Goal: Task Accomplishment & Management: Manage account settings

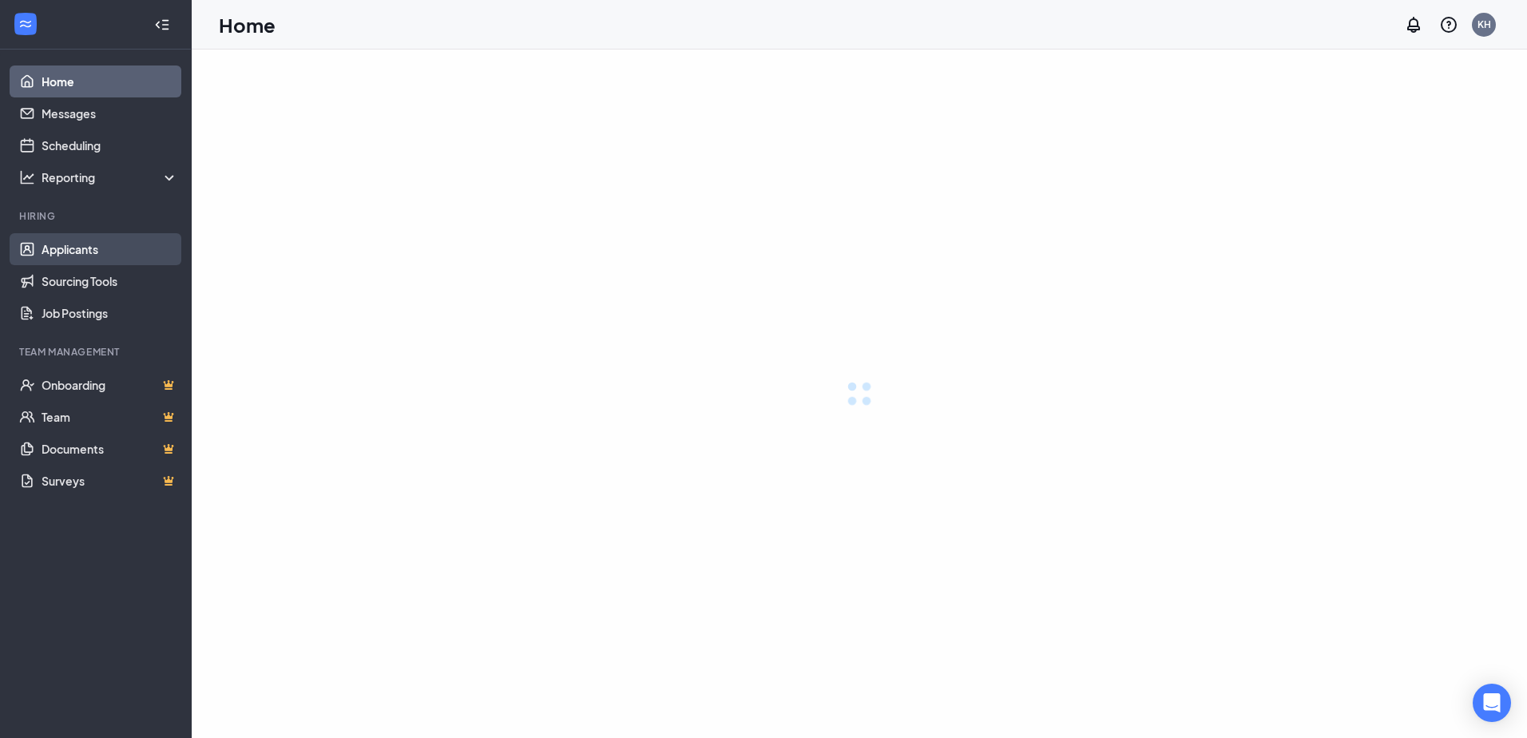
click at [70, 256] on link "Applicants" at bounding box center [110, 249] width 137 height 32
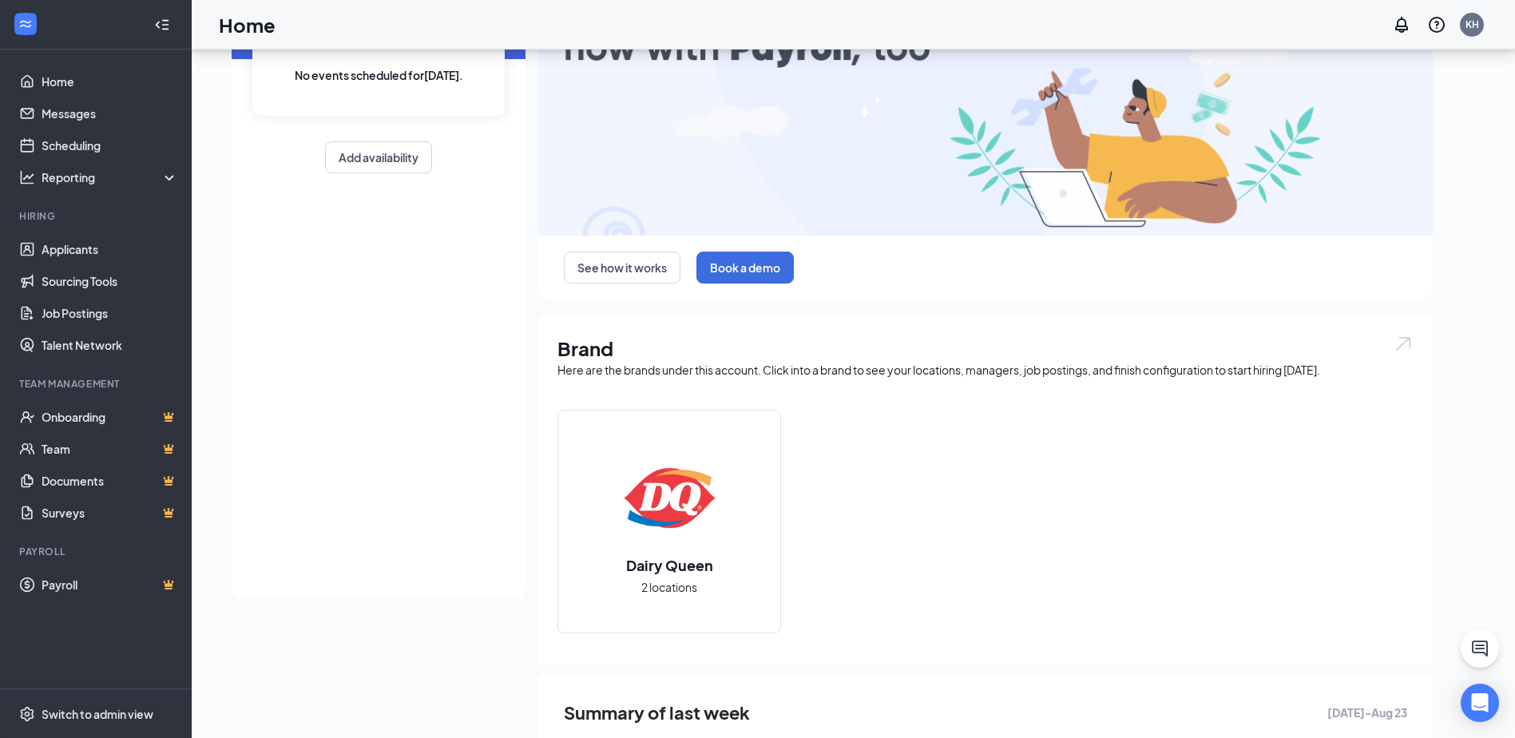
scroll to position [389, 0]
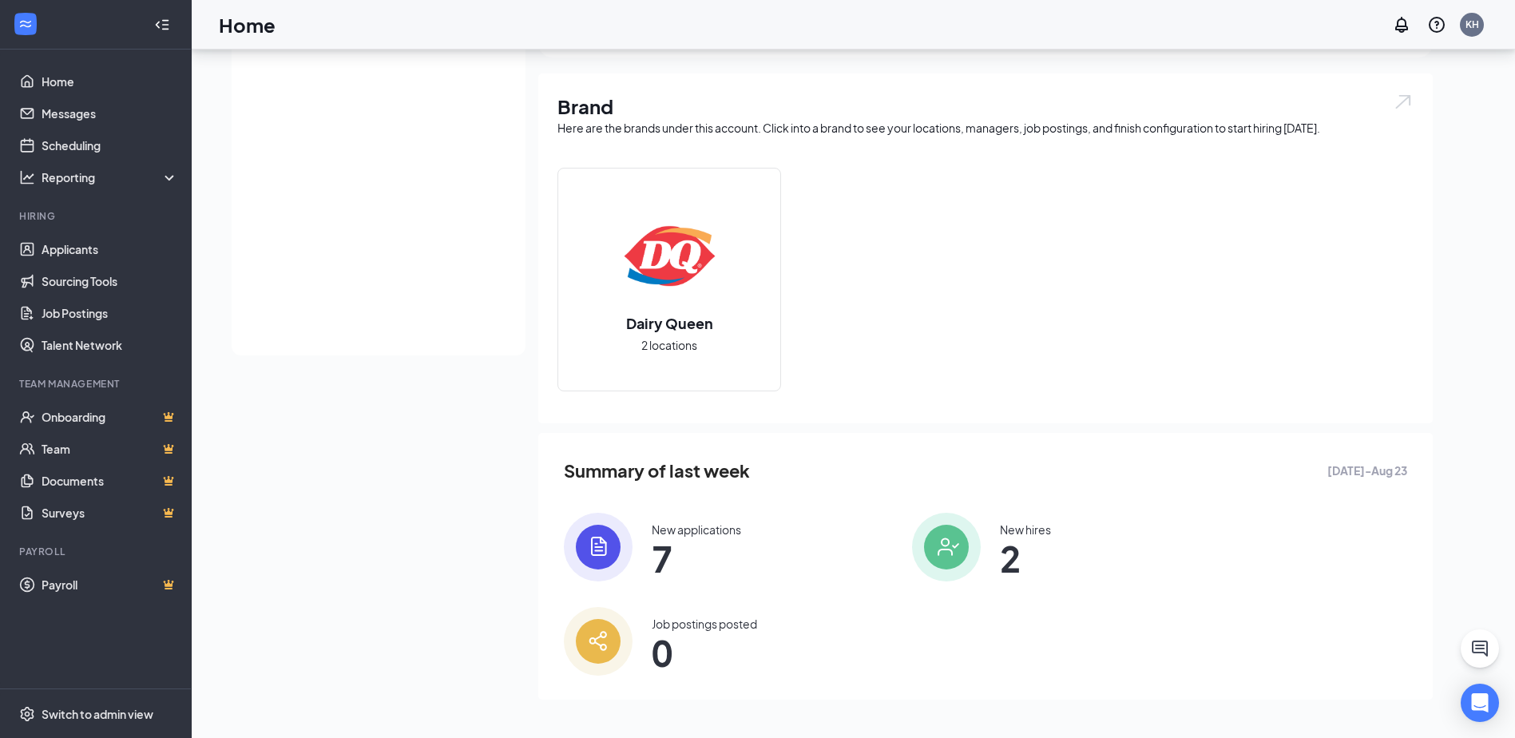
click at [664, 544] on span "7" at bounding box center [696, 558] width 89 height 29
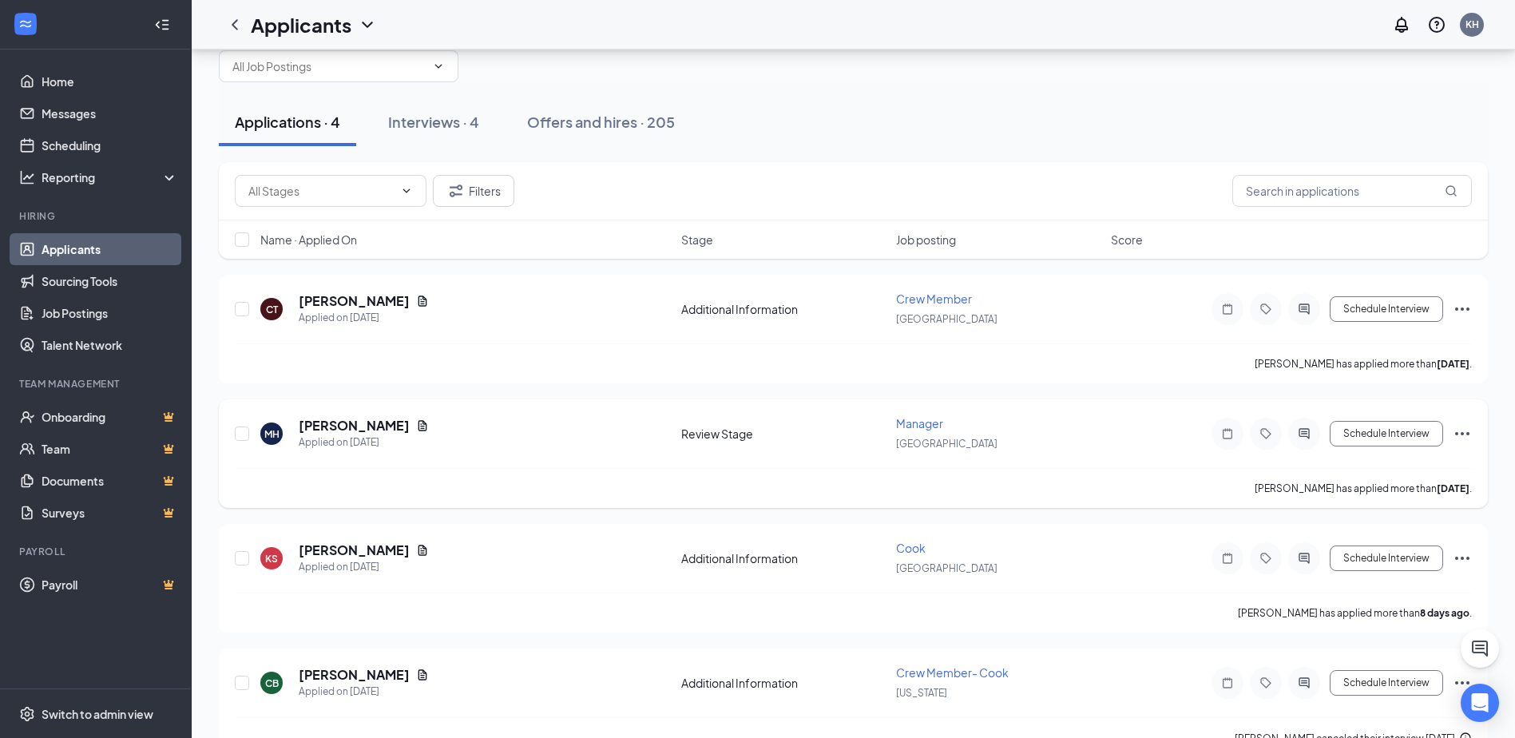
scroll to position [91, 0]
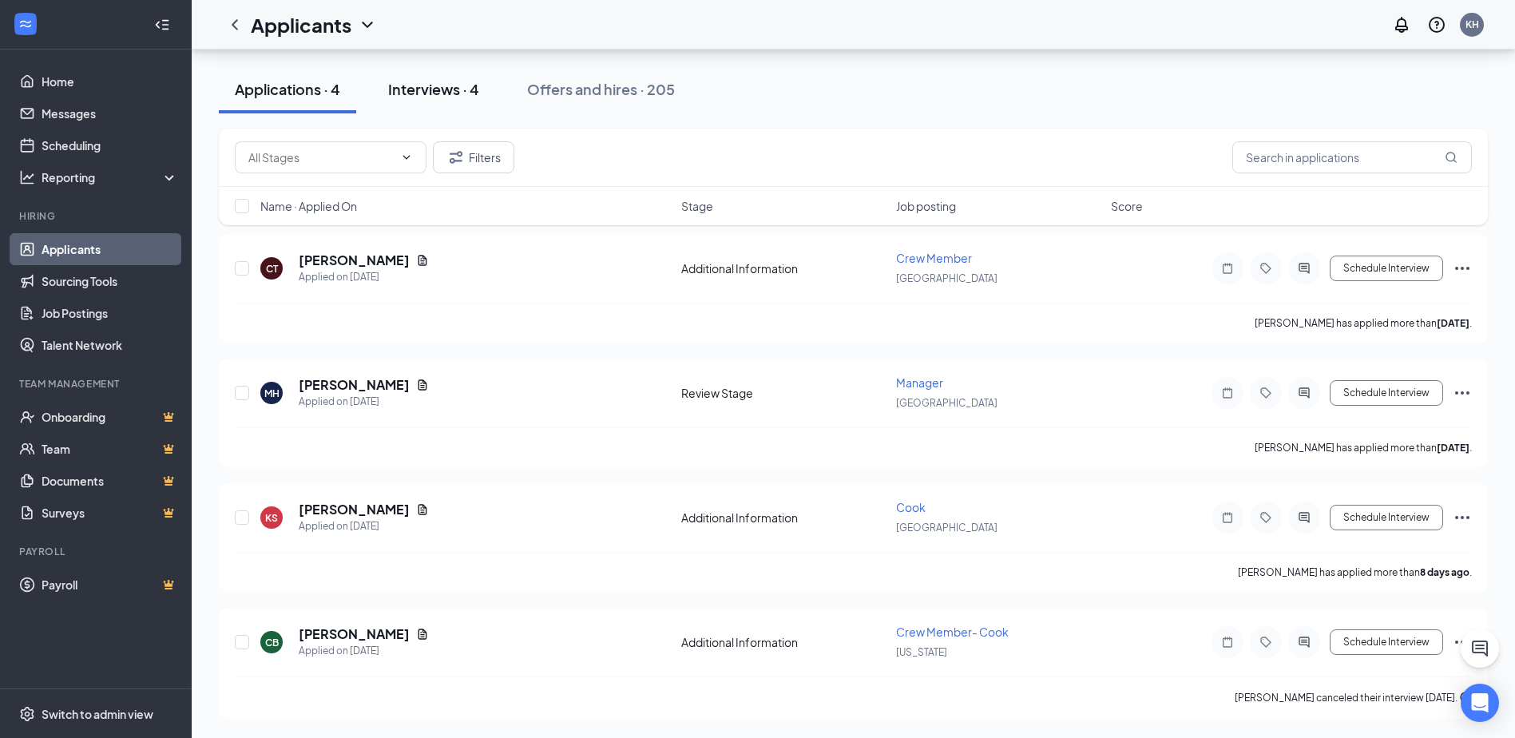
click at [447, 85] on div "Interviews · 4" at bounding box center [433, 89] width 91 height 20
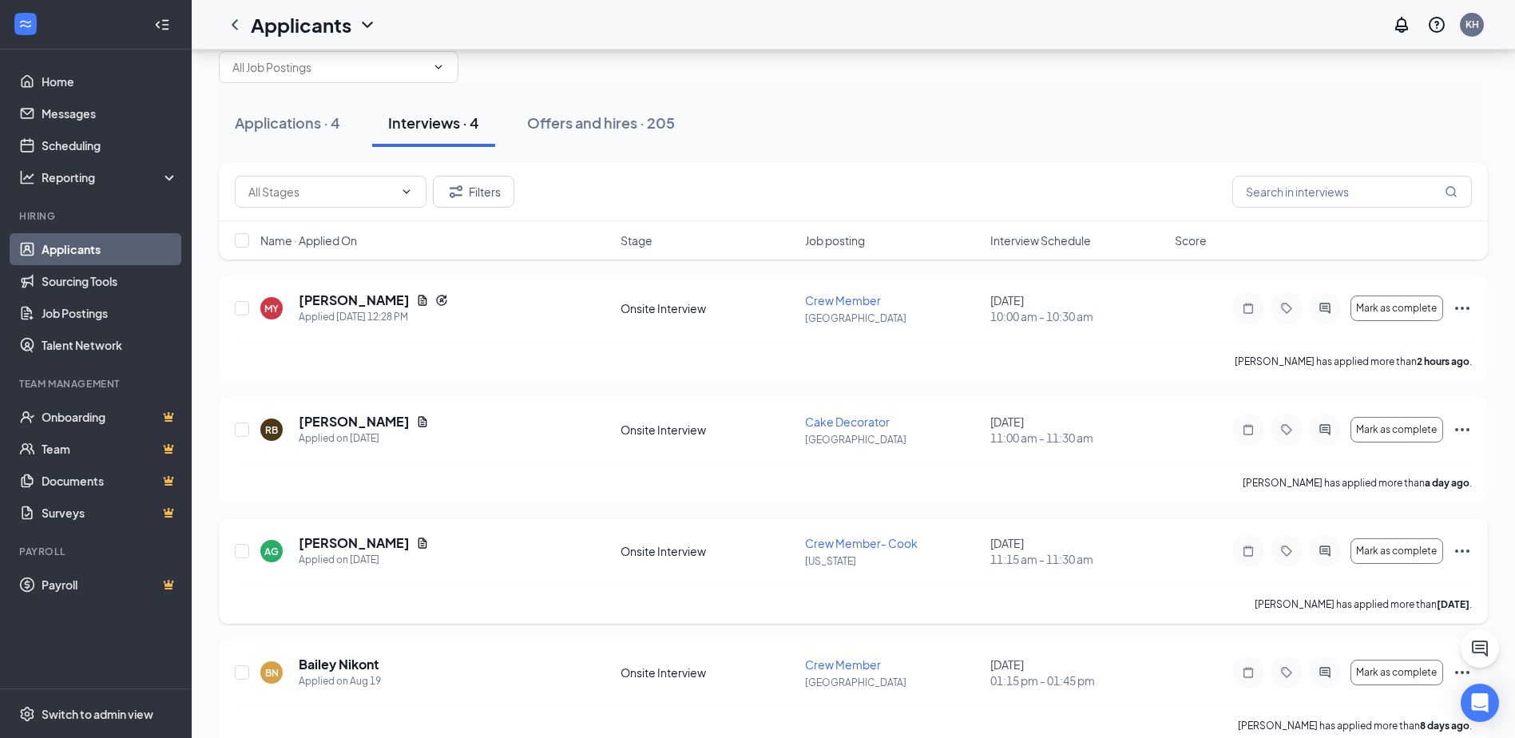
scroll to position [76, 0]
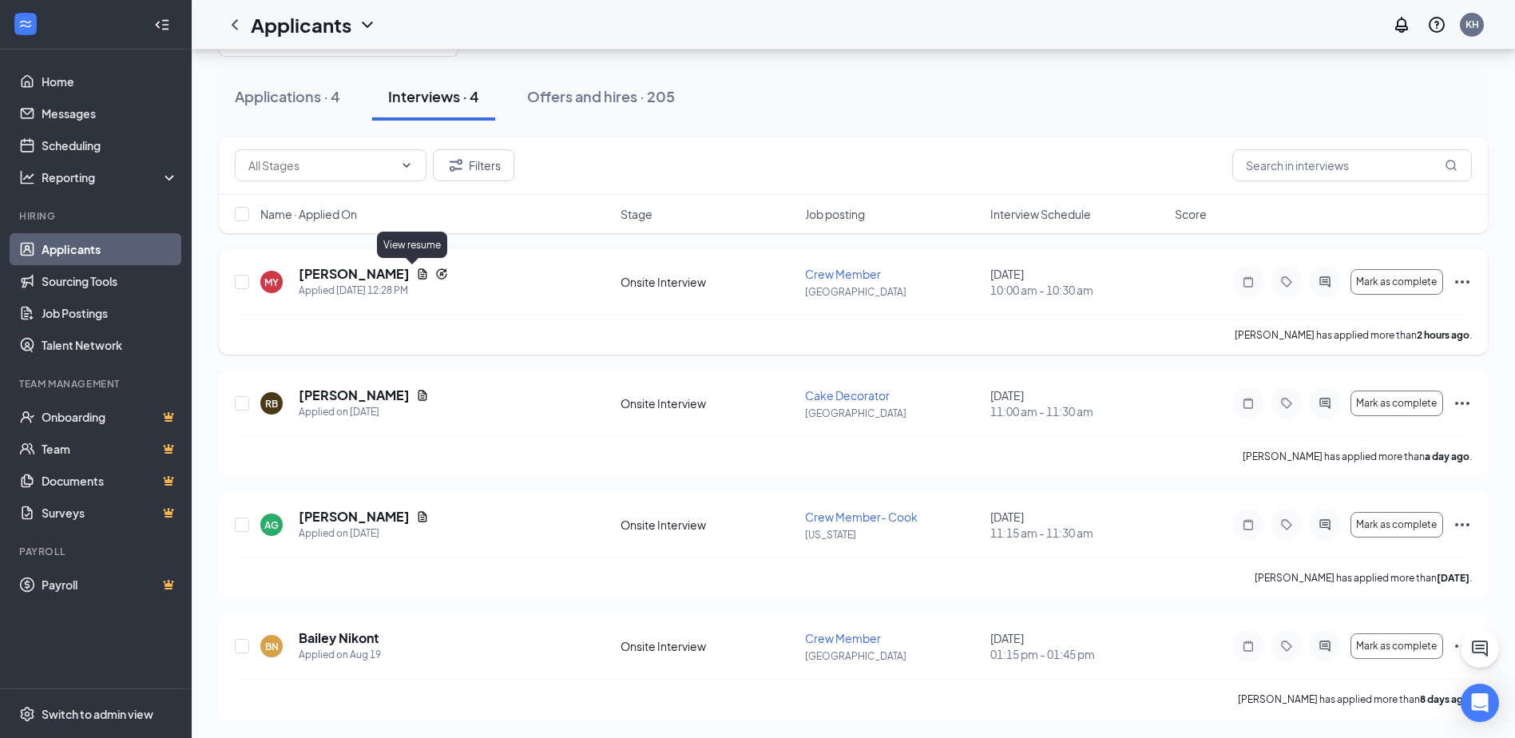
click at [418, 275] on icon "Document" at bounding box center [422, 273] width 9 height 10
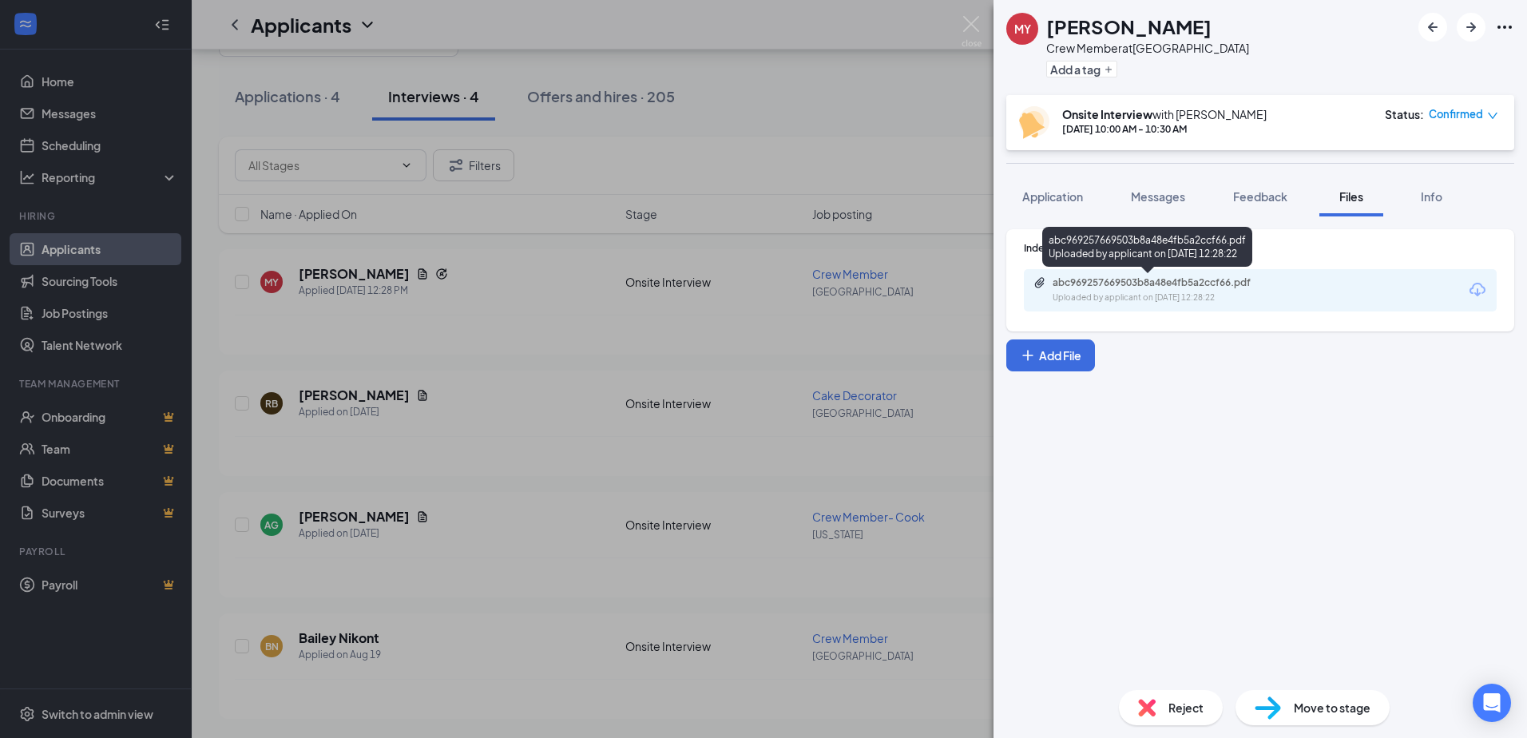
click at [1211, 296] on div "Uploaded by applicant on [DATE] 12:28:22" at bounding box center [1173, 297] width 240 height 13
click at [974, 24] on img at bounding box center [971, 31] width 20 height 31
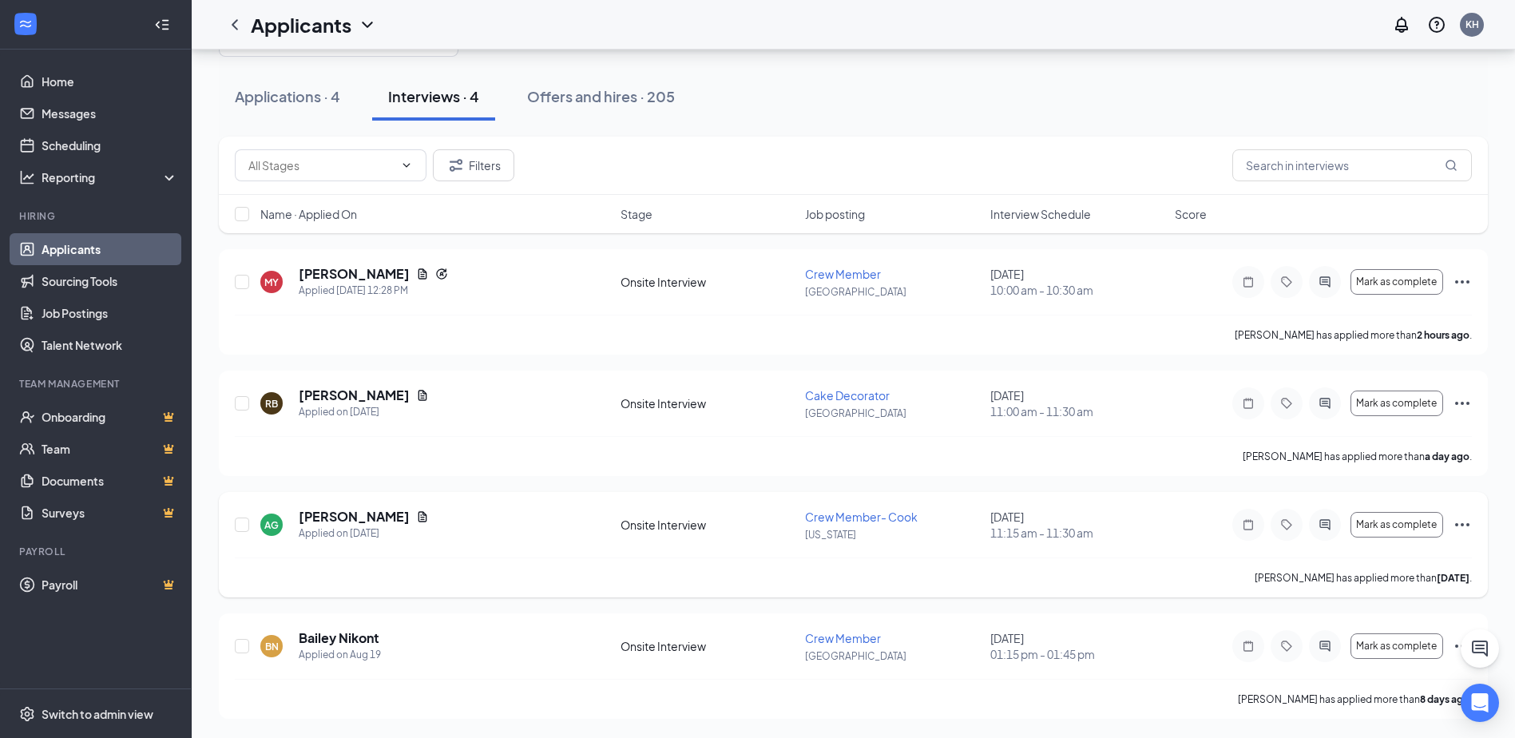
click at [1462, 525] on icon "Ellipses" at bounding box center [1462, 524] width 14 height 3
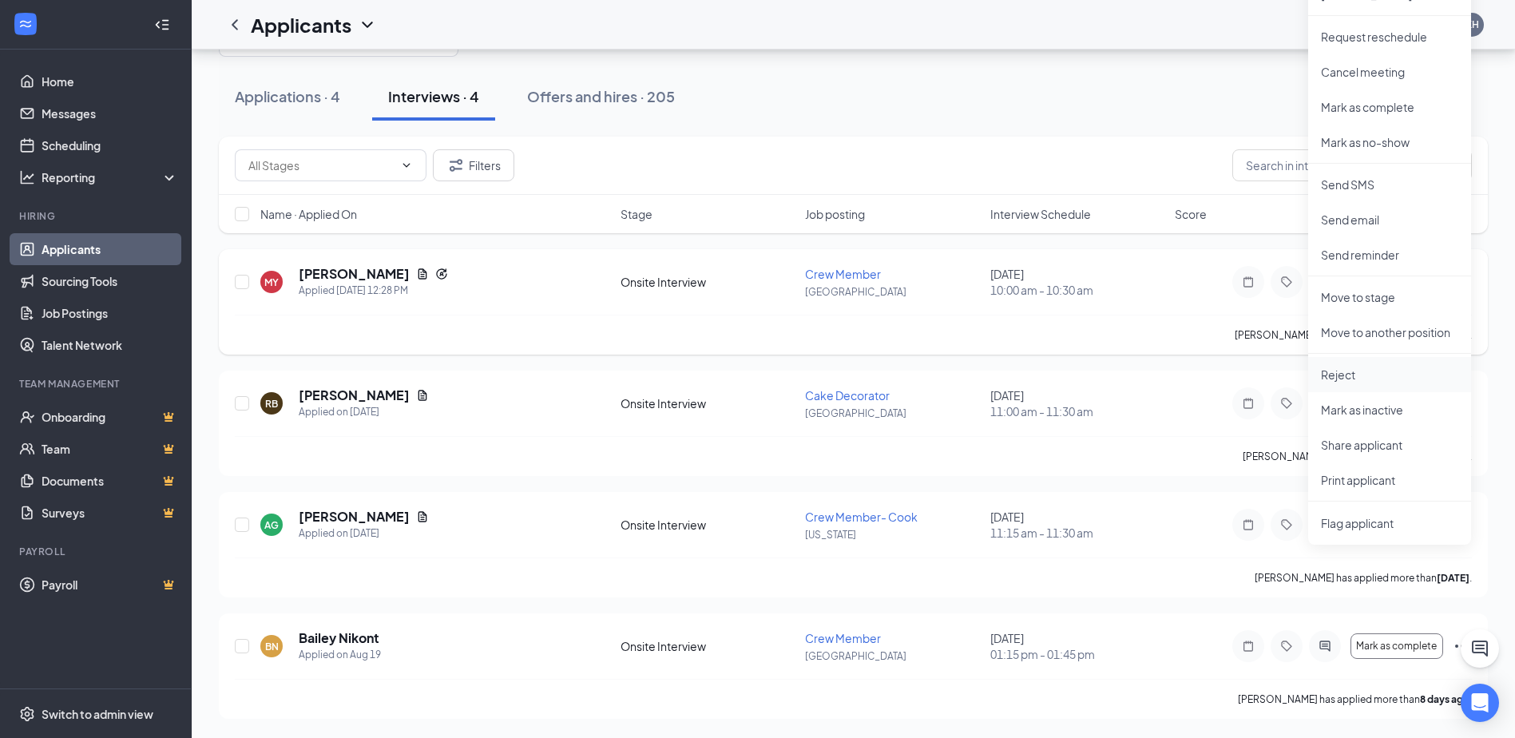
click at [1349, 375] on p "Reject" at bounding box center [1389, 375] width 137 height 16
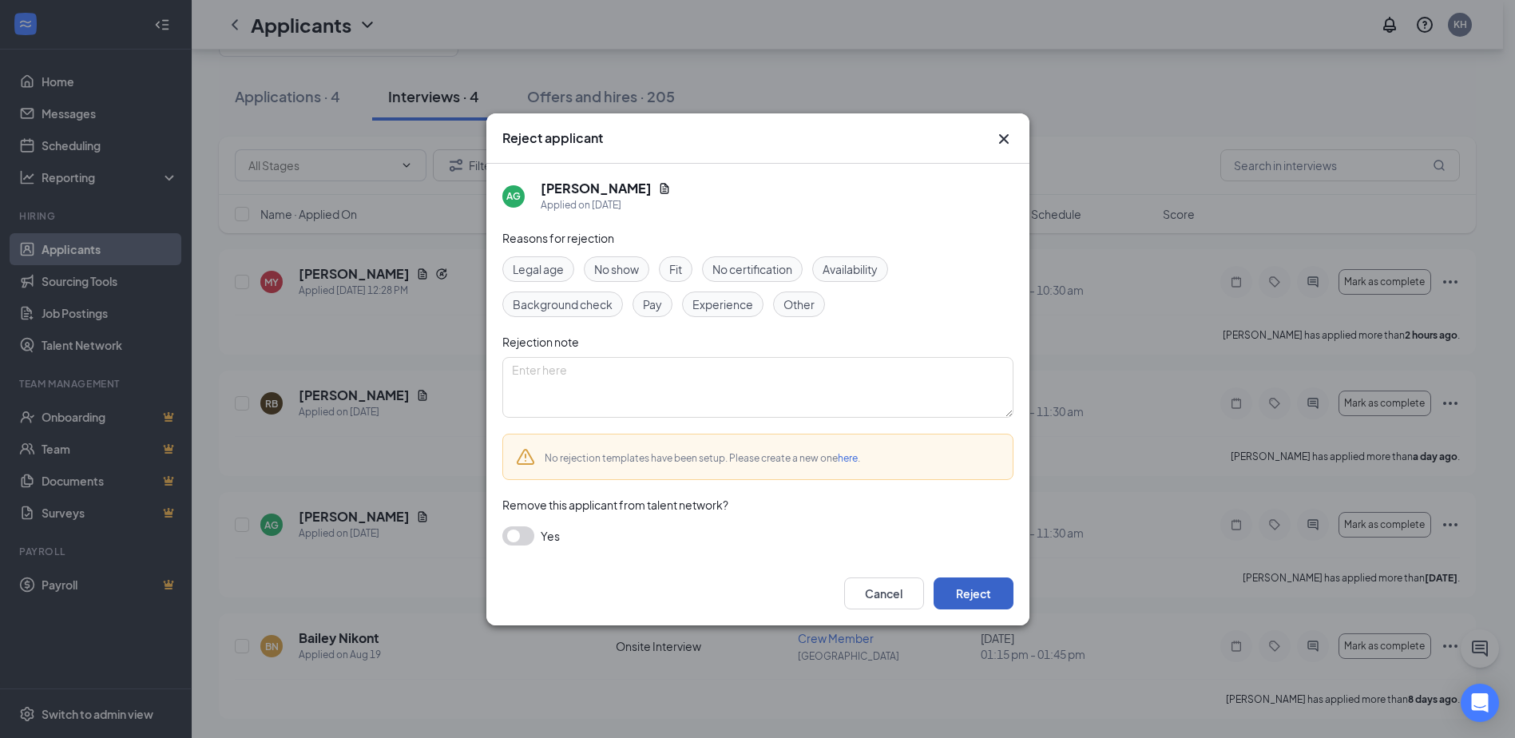
click at [974, 595] on button "Reject" at bounding box center [974, 593] width 80 height 32
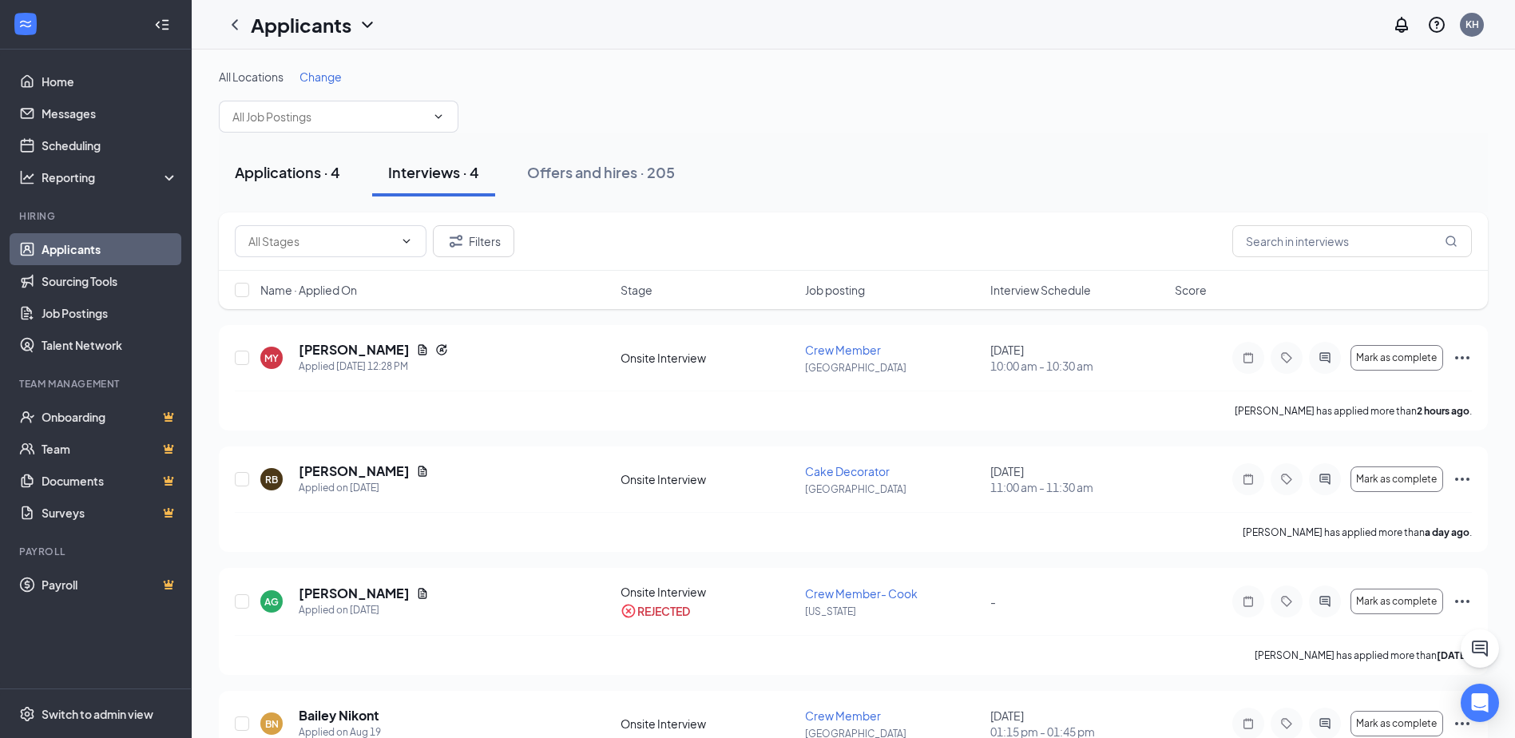
click at [292, 162] on div "Applications · 4" at bounding box center [287, 172] width 105 height 20
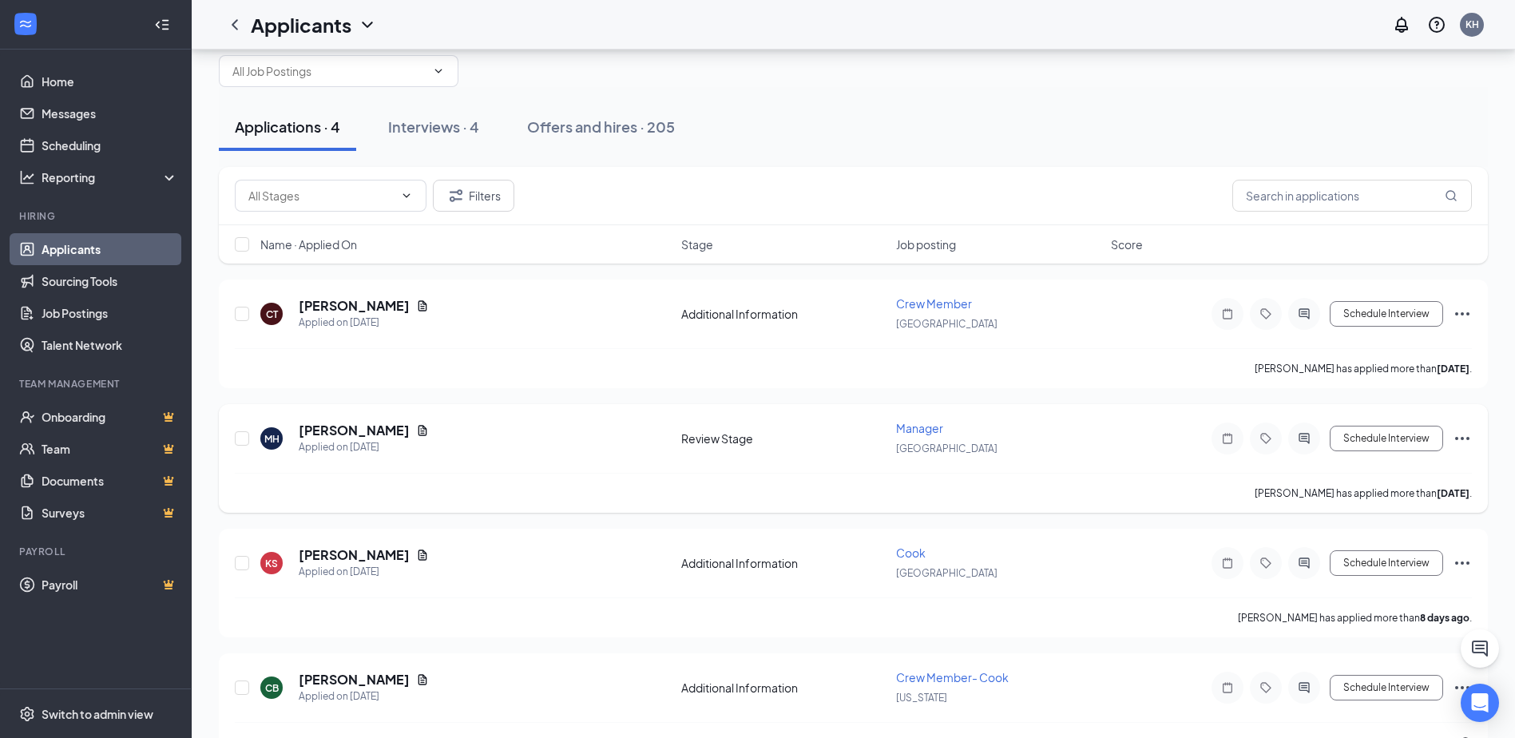
scroll to position [91, 0]
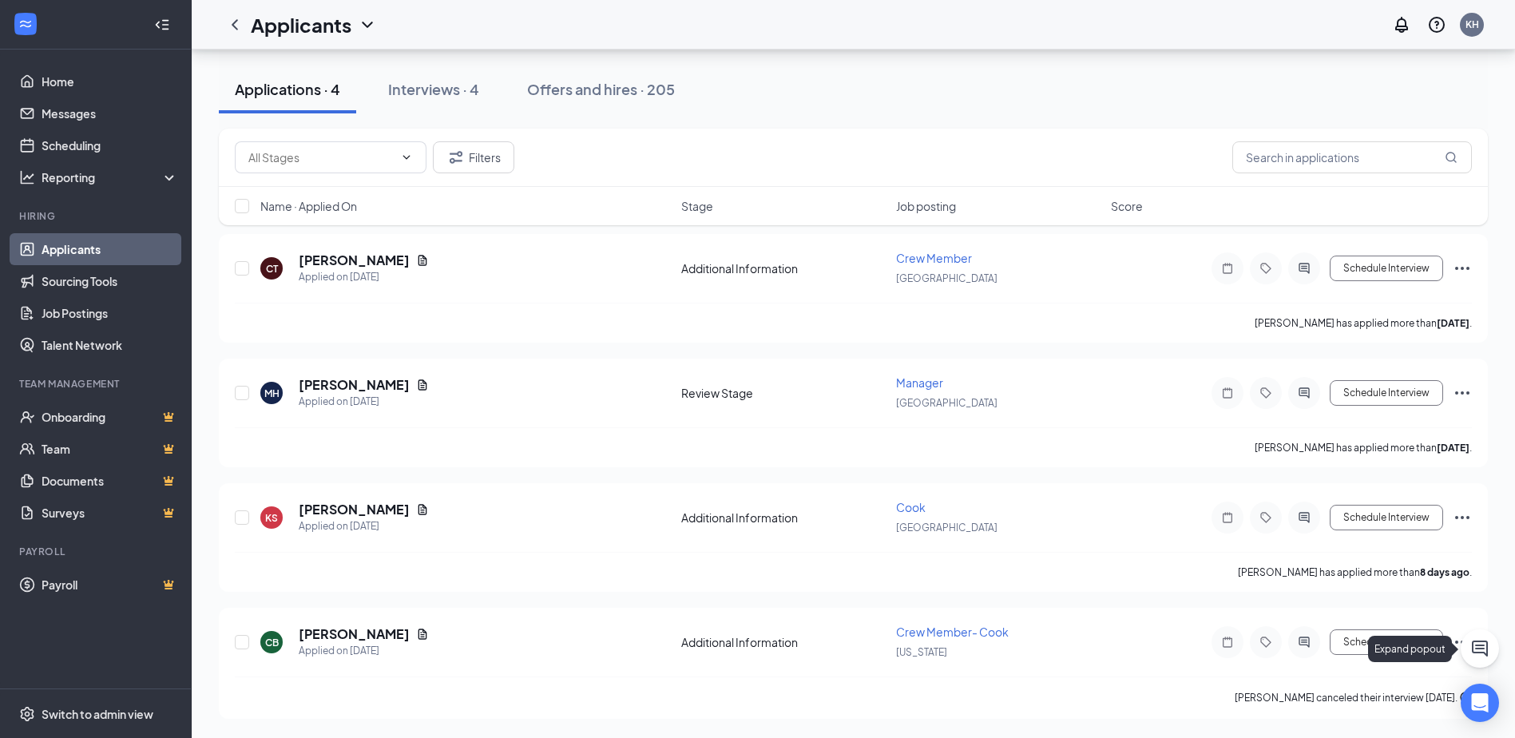
click at [1457, 640] on div "Expand popout" at bounding box center [1413, 649] width 90 height 26
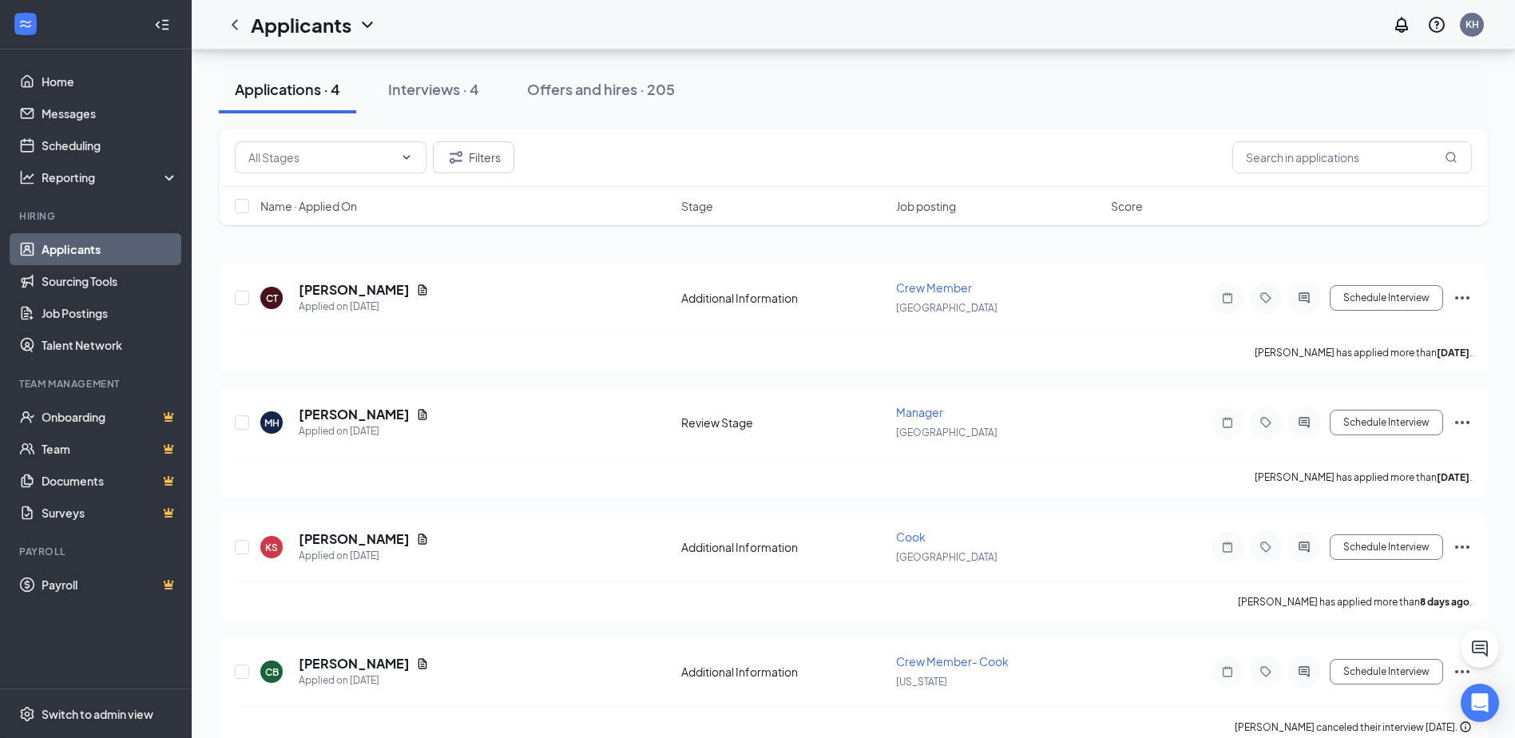
scroll to position [11, 0]
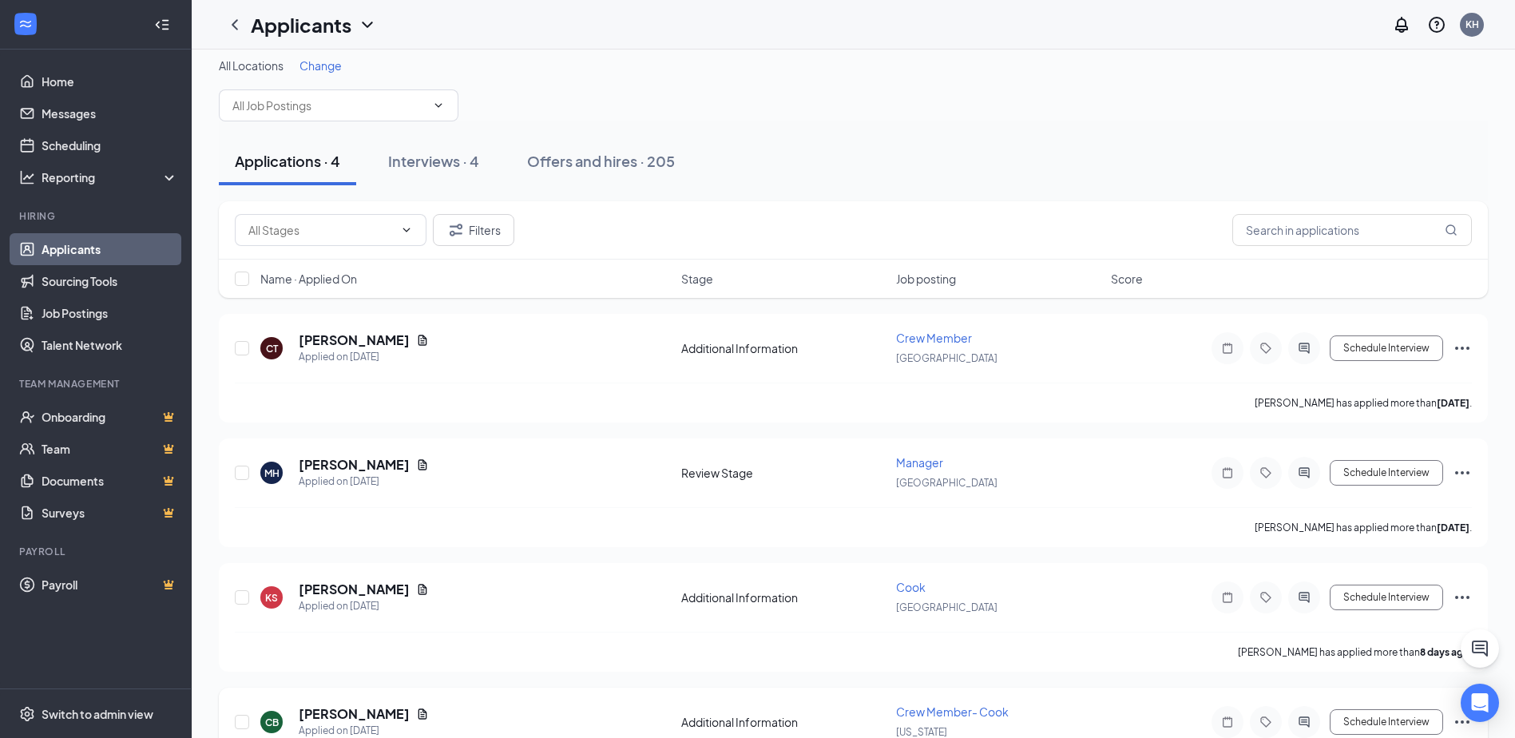
click at [1459, 722] on icon "Ellipses" at bounding box center [1462, 721] width 19 height 19
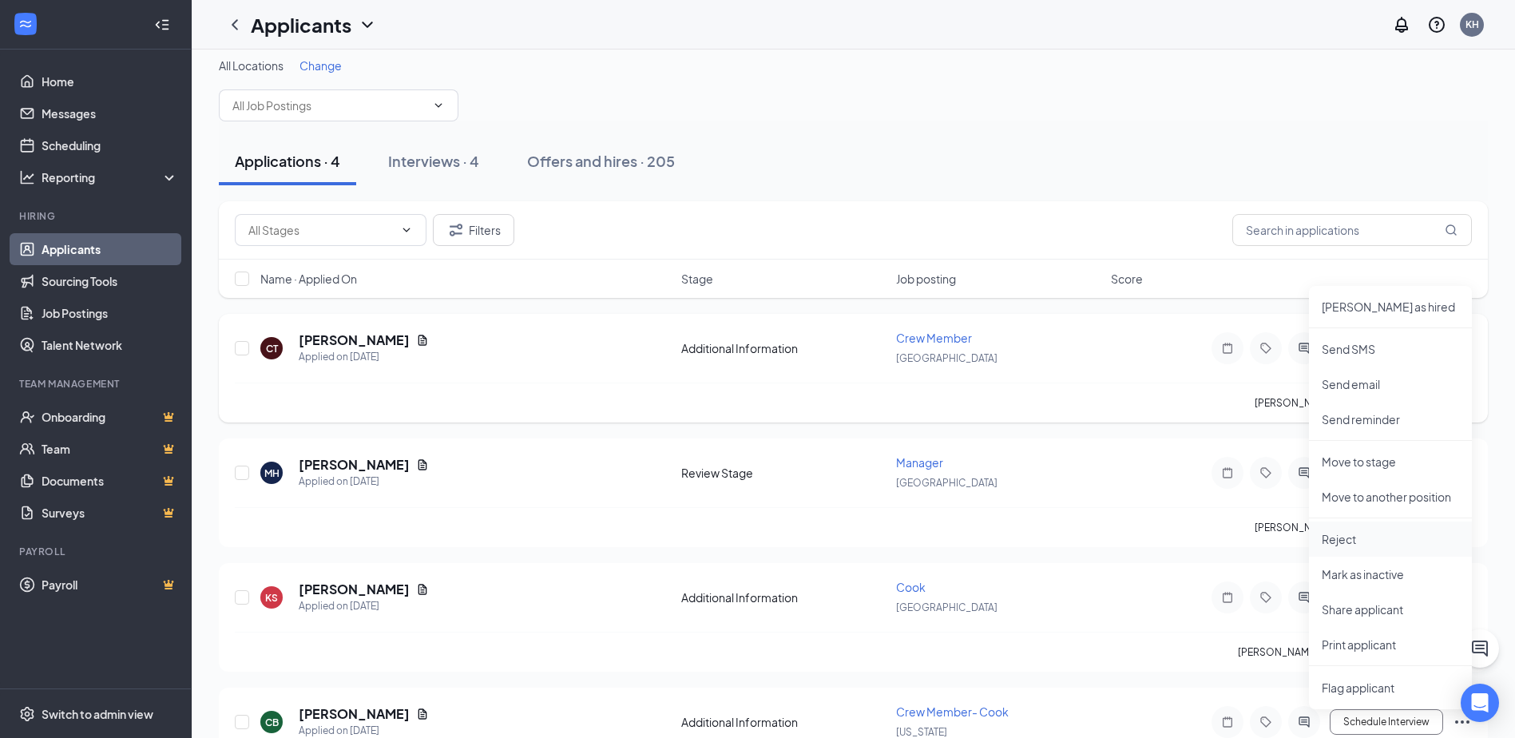
click at [1370, 545] on p "Reject" at bounding box center [1390, 539] width 137 height 16
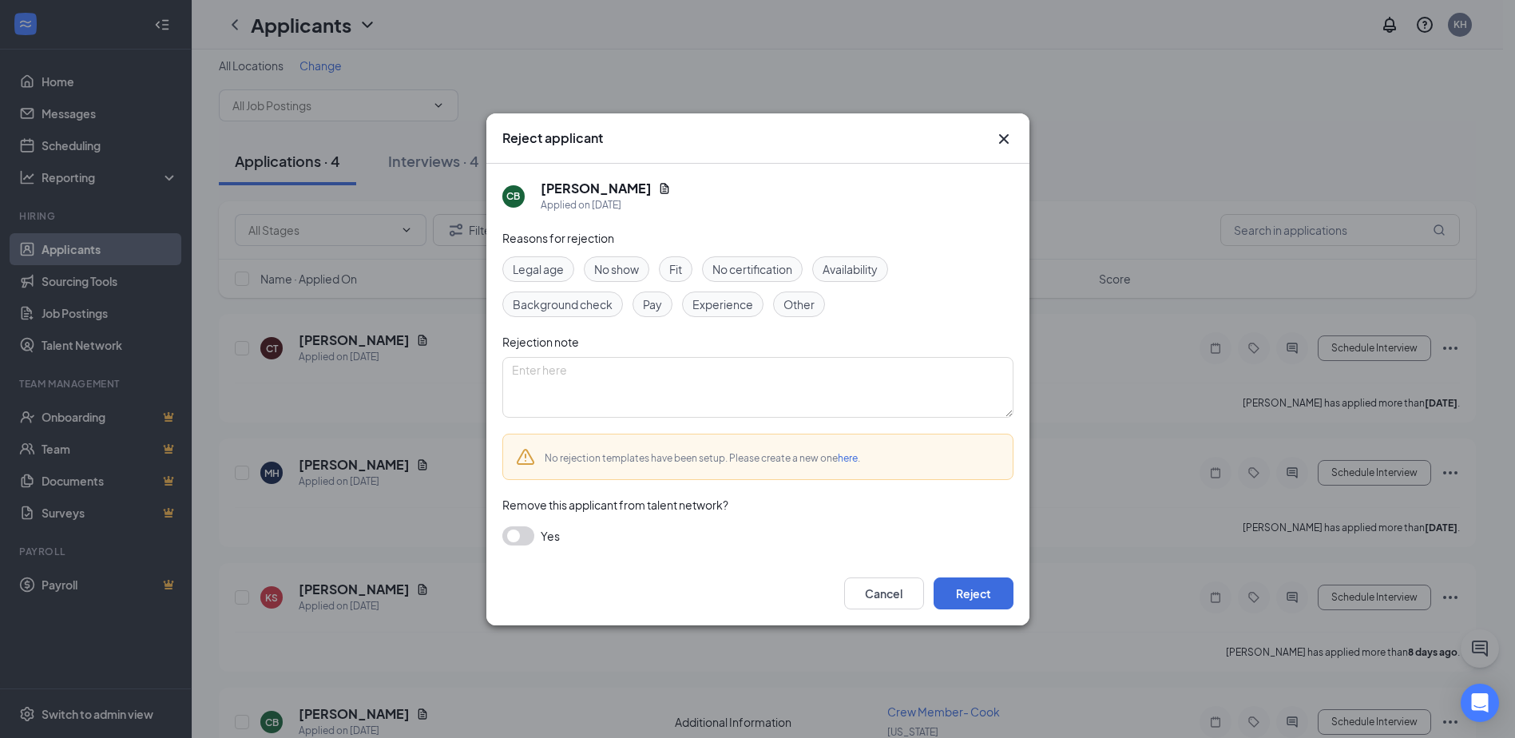
click at [516, 532] on button "button" at bounding box center [518, 535] width 32 height 19
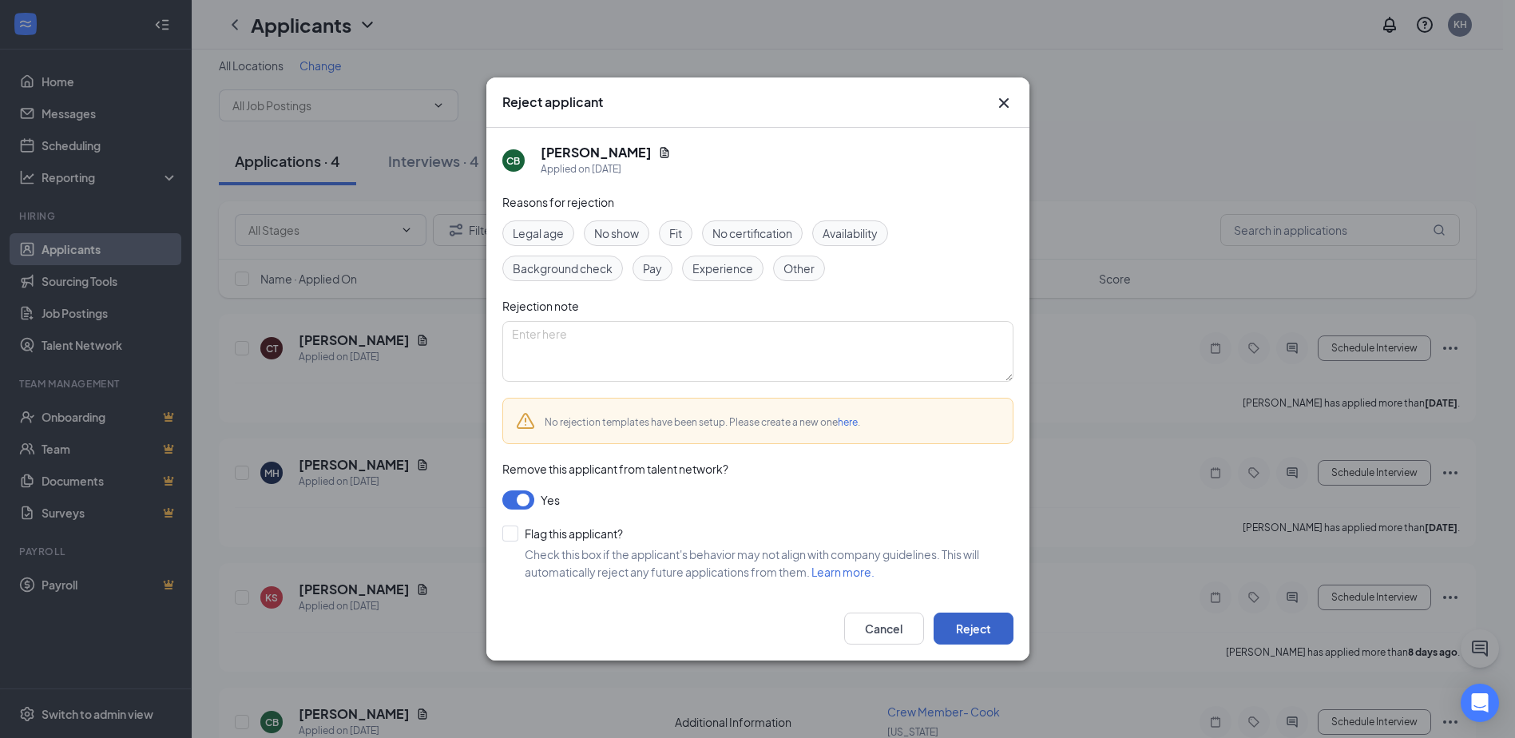
click at [982, 628] on button "Reject" at bounding box center [974, 629] width 80 height 32
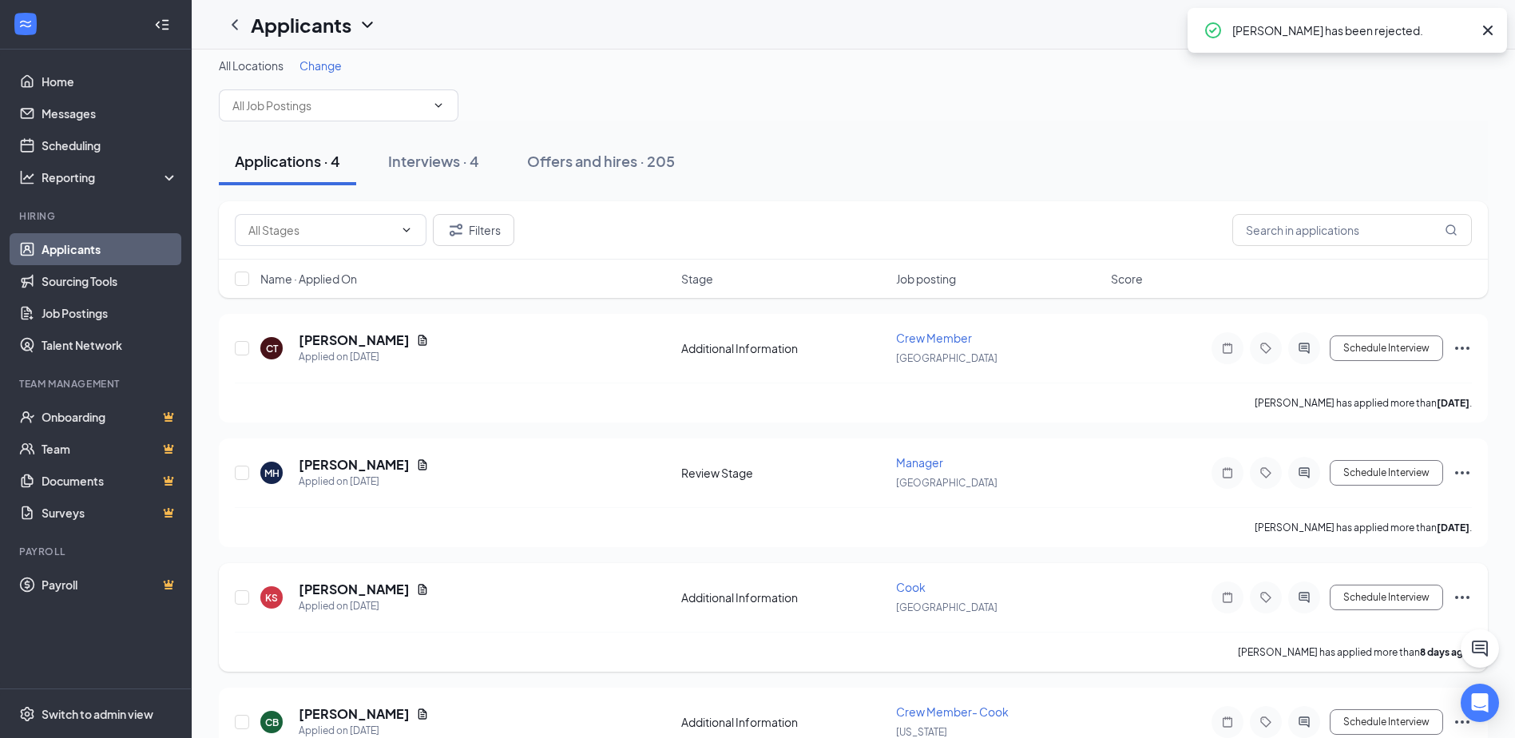
scroll to position [0, 0]
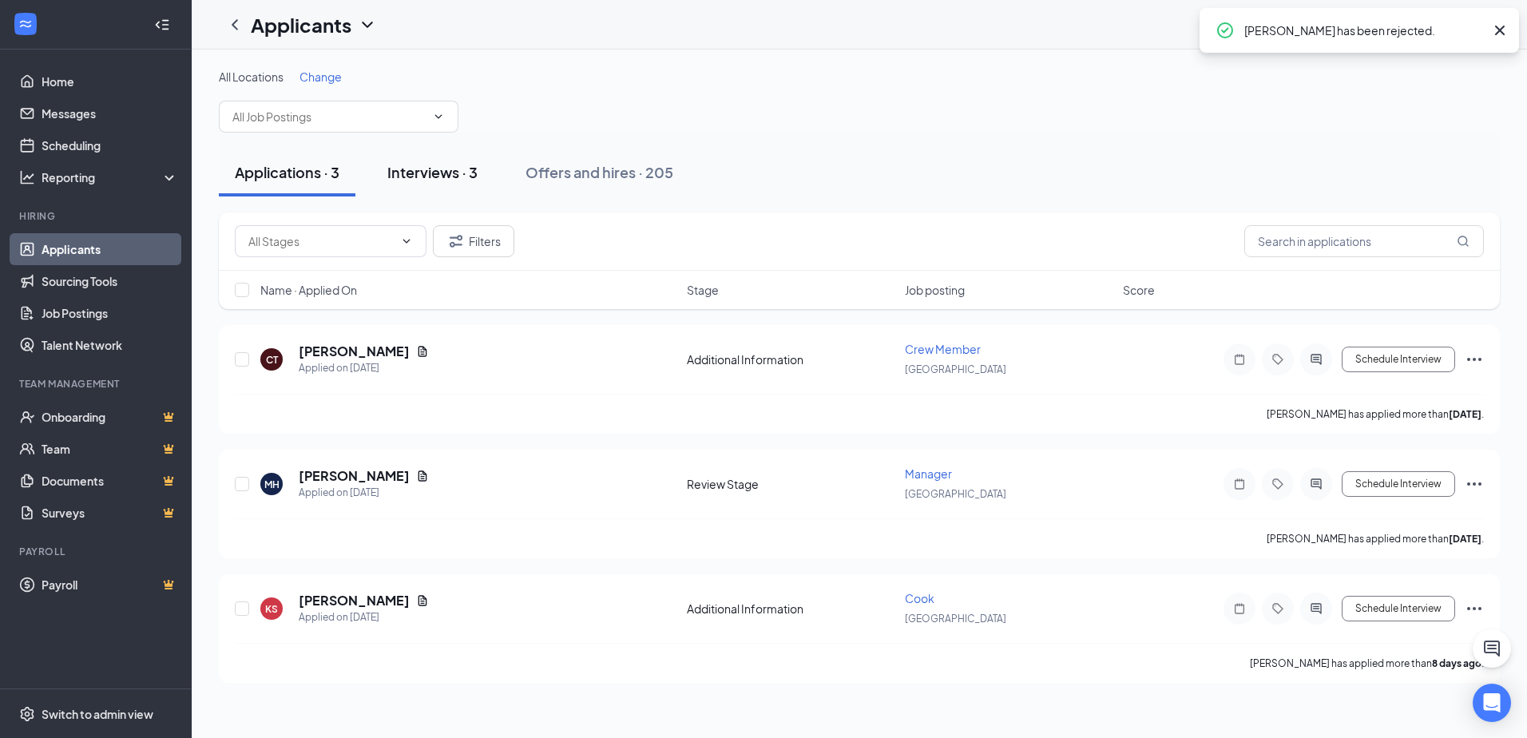
click at [433, 172] on div "Interviews · 3" at bounding box center [432, 172] width 90 height 20
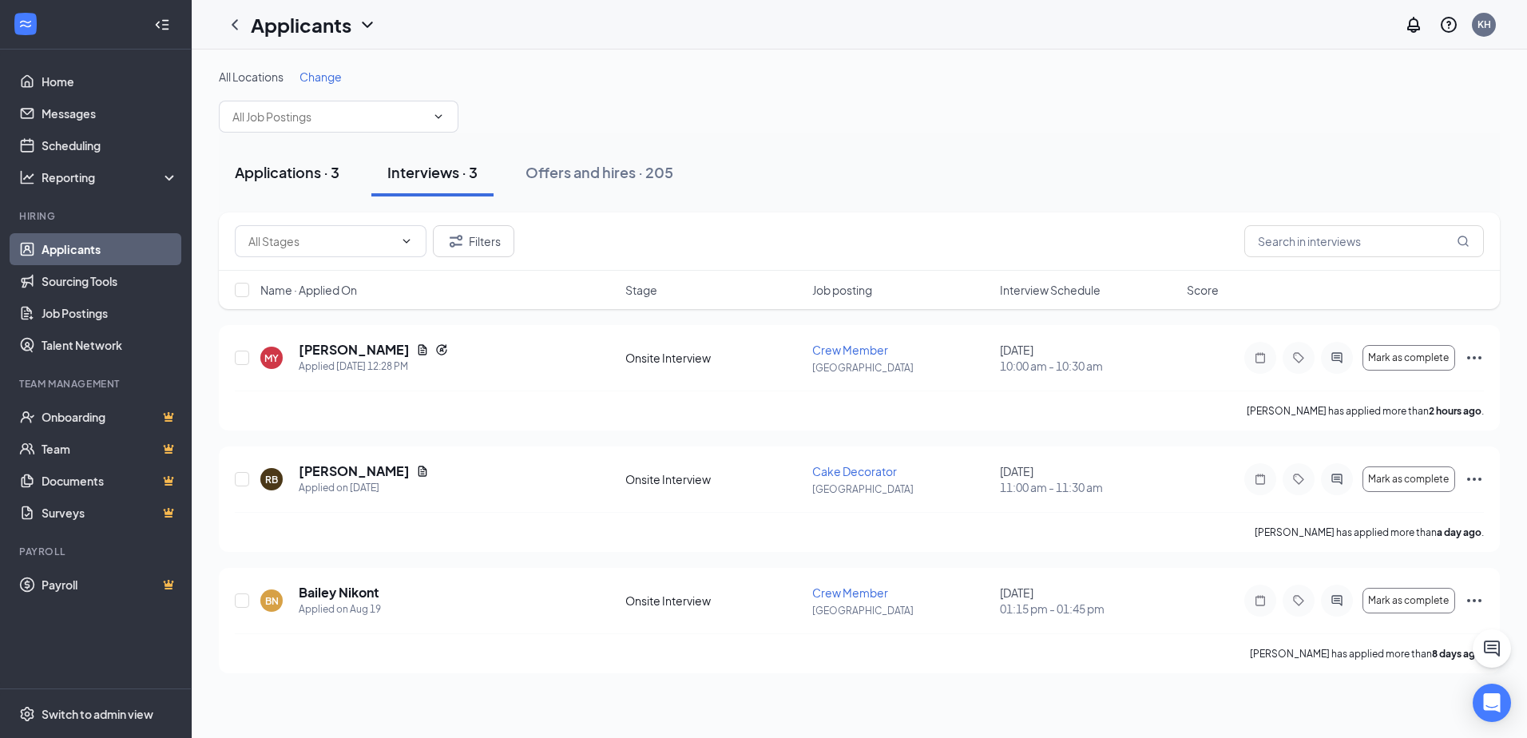
click at [294, 171] on div "Applications · 3" at bounding box center [287, 172] width 105 height 20
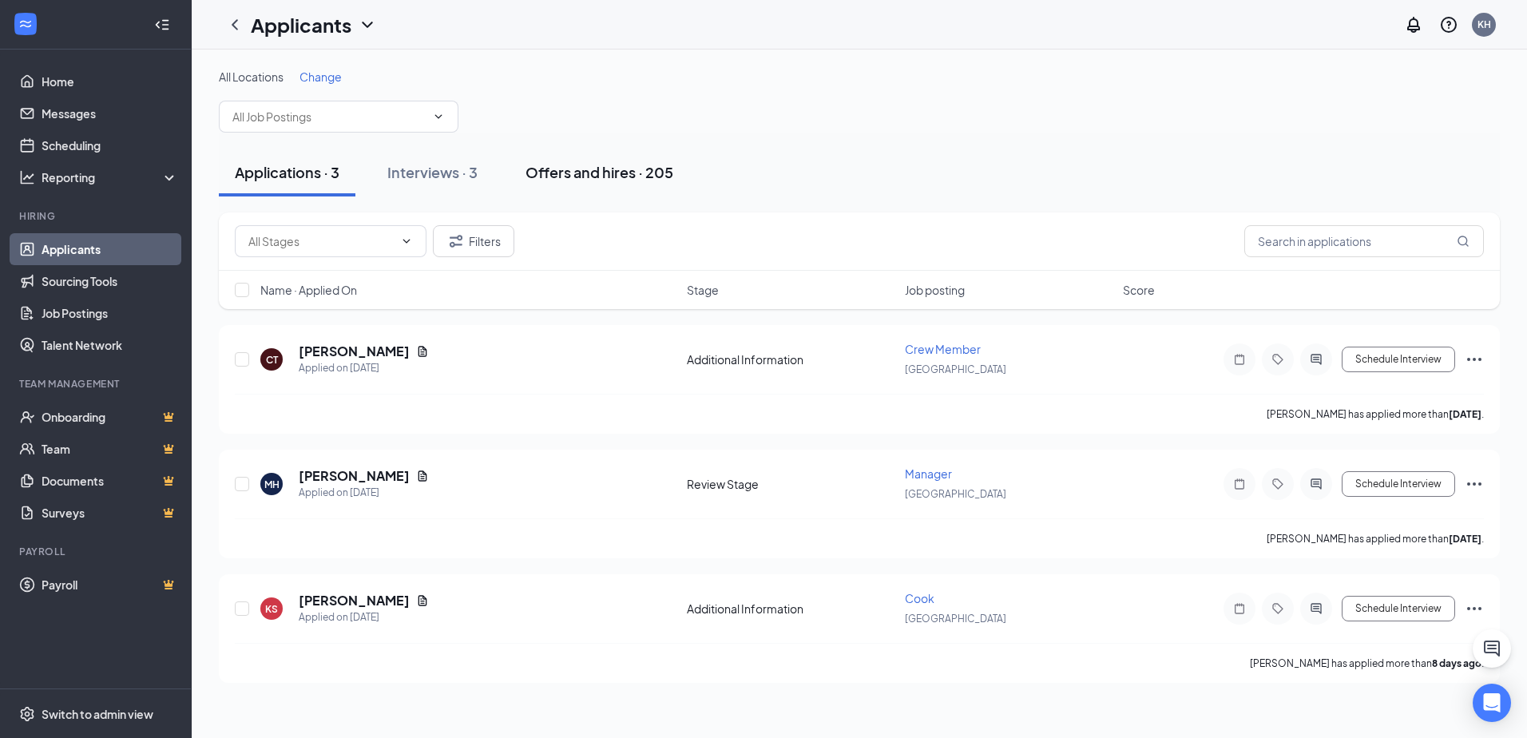
click at [615, 192] on button "Offers and hires · 205" at bounding box center [599, 173] width 180 height 48
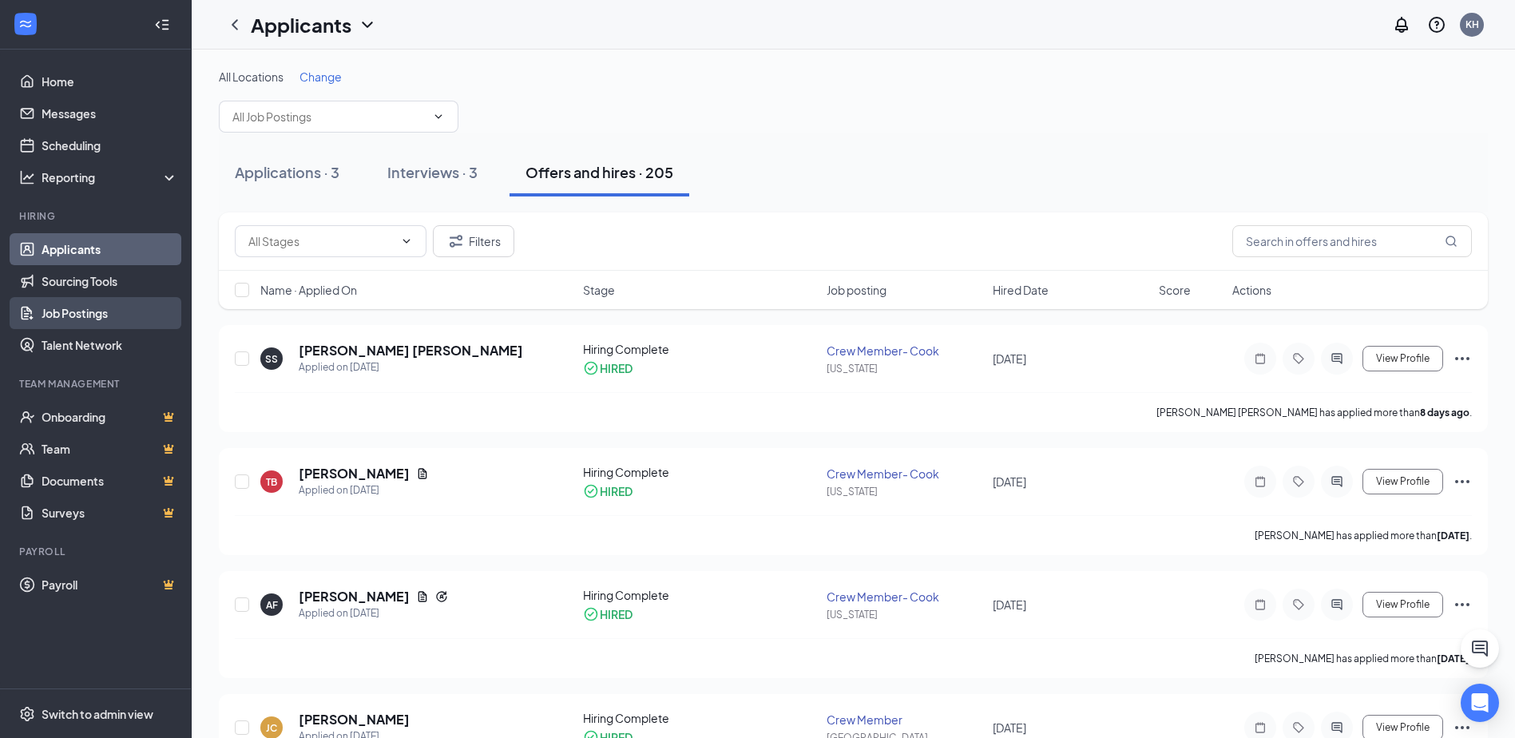
click at [76, 309] on link "Job Postings" at bounding box center [110, 313] width 137 height 32
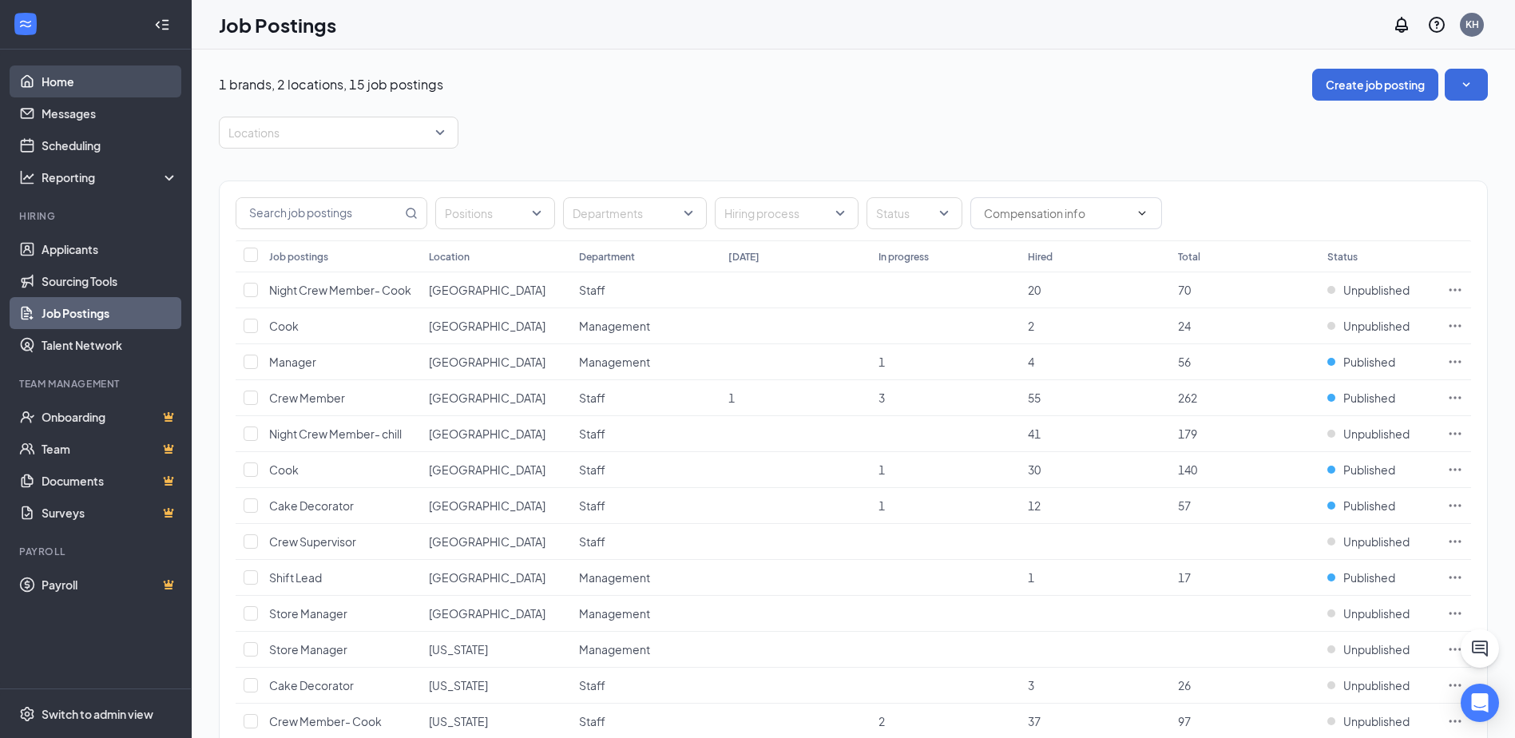
click at [55, 89] on link "Home" at bounding box center [110, 81] width 137 height 32
